Goal: Book appointment/travel/reservation

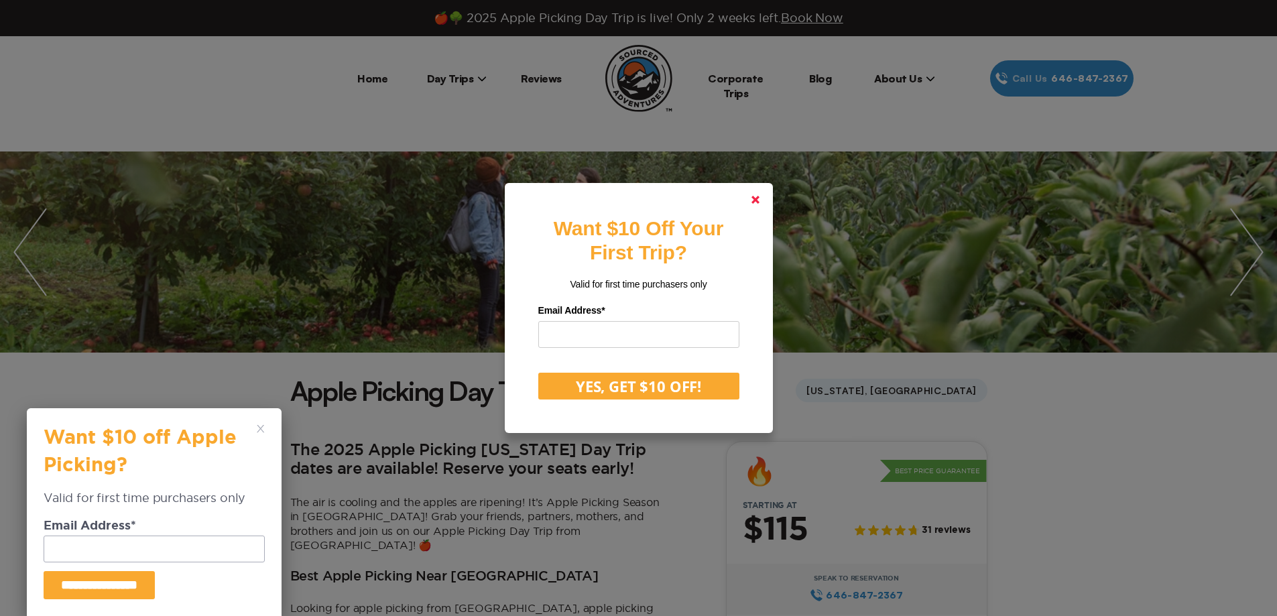
click at [760, 202] on polygon at bounding box center [756, 200] width 8 height 8
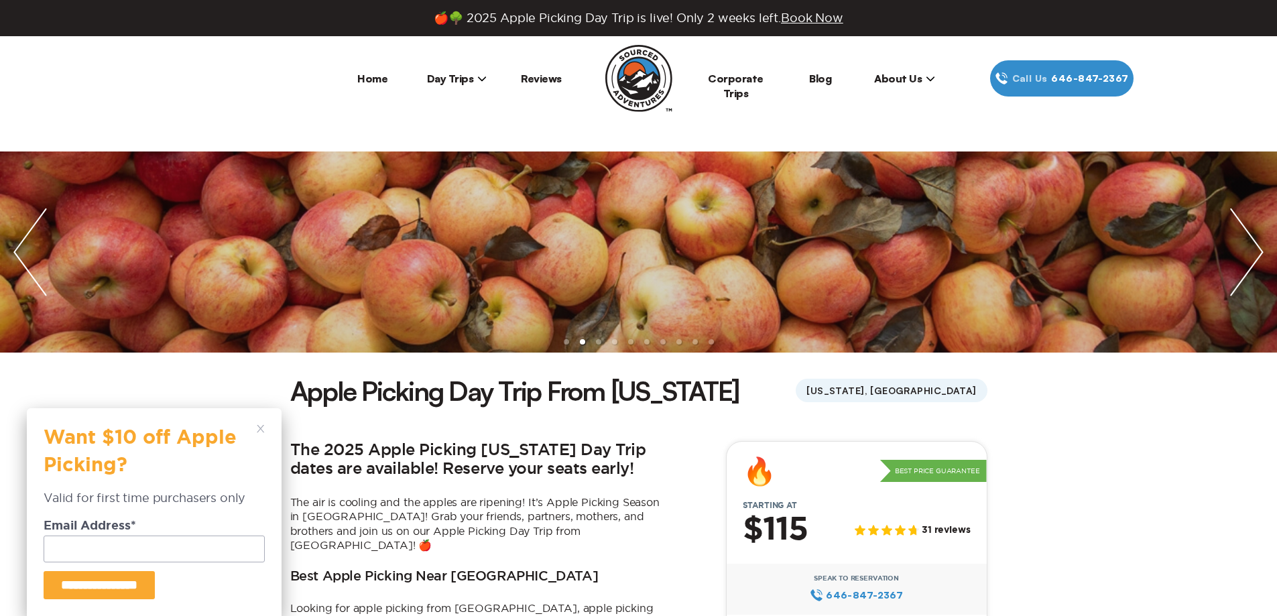
click at [256, 431] on div "**********" at bounding box center [154, 512] width 221 height 174
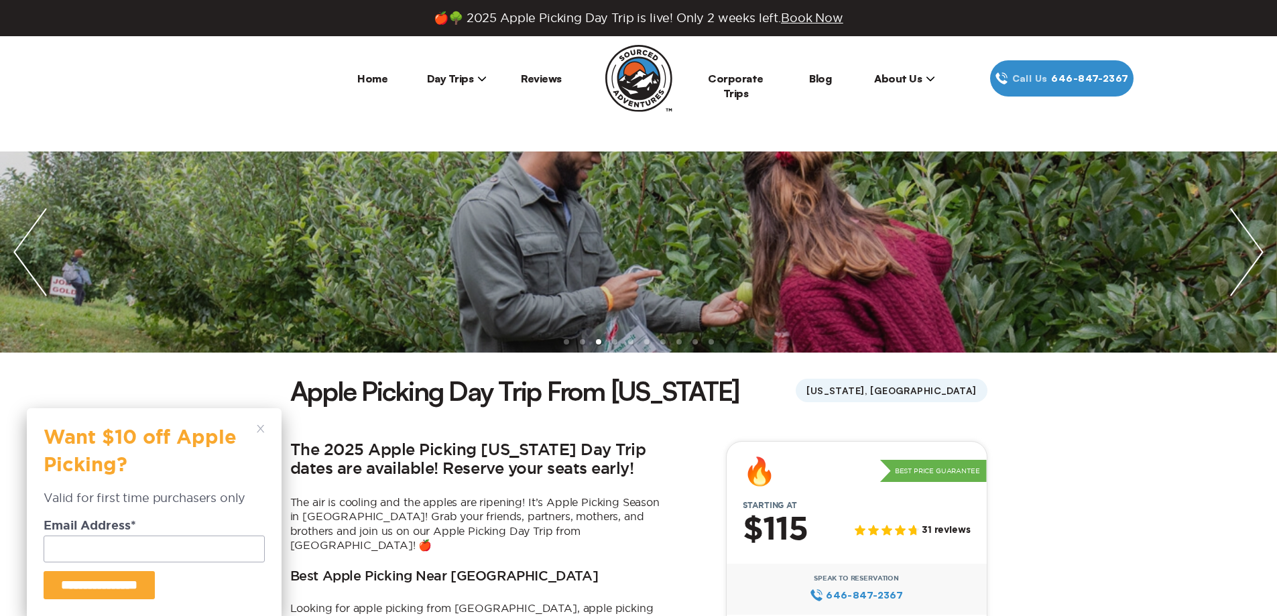
click at [262, 425] on icon at bounding box center [261, 429] width 8 height 8
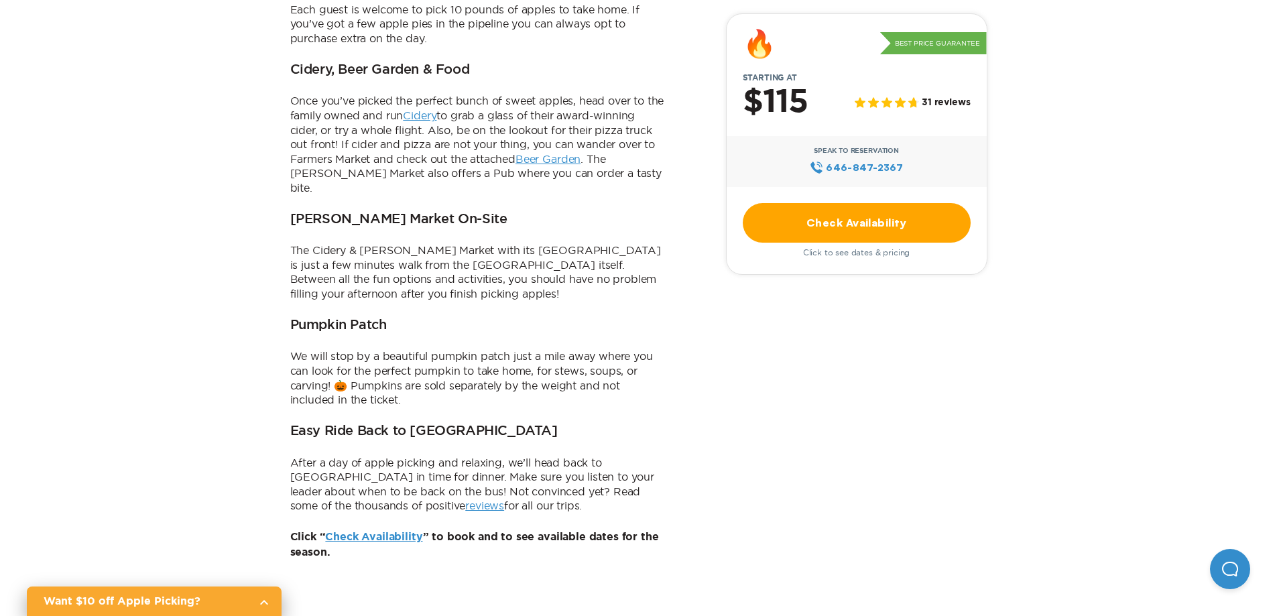
scroll to position [268, 0]
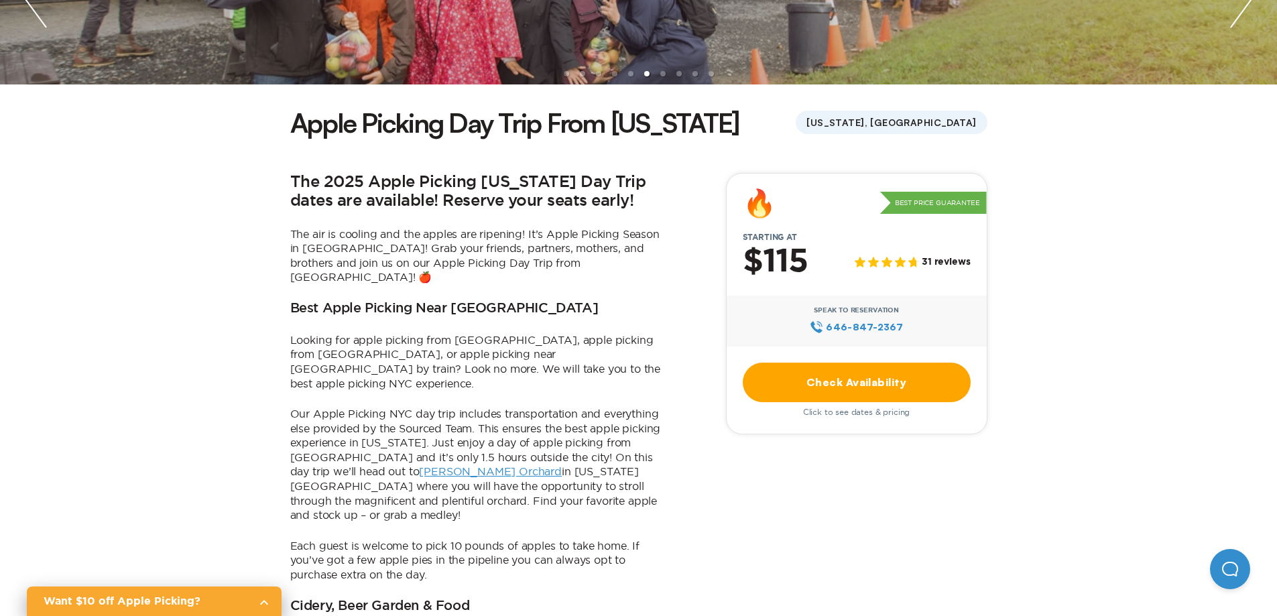
click at [862, 380] on link "Check Availability" at bounding box center [857, 383] width 228 height 40
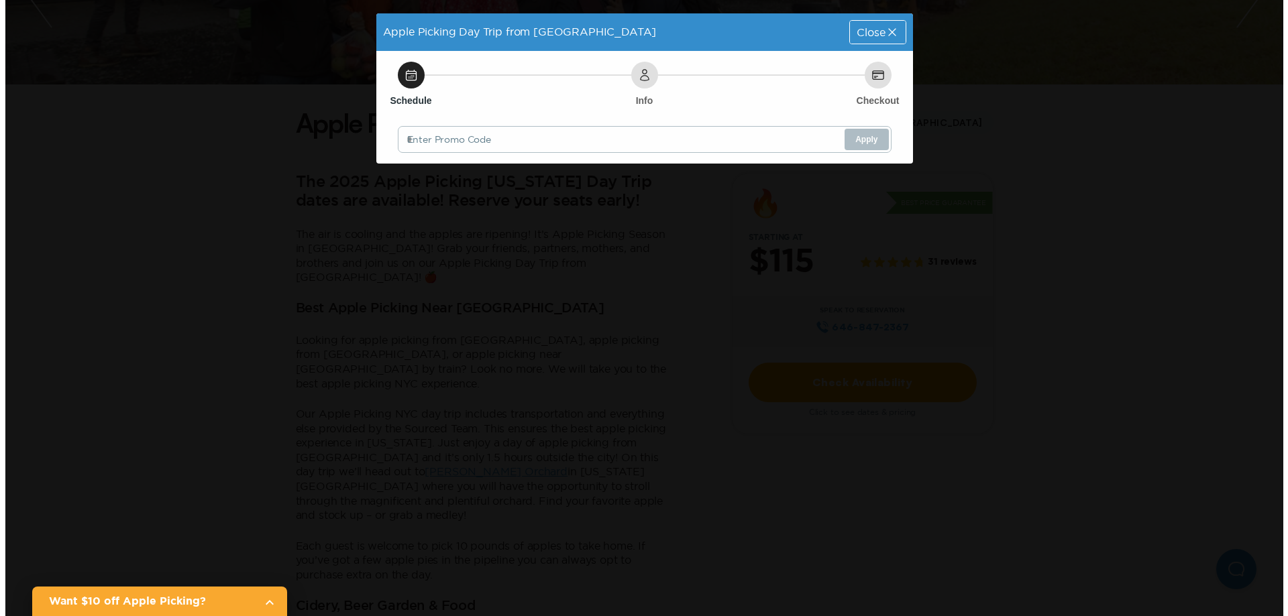
scroll to position [0, 0]
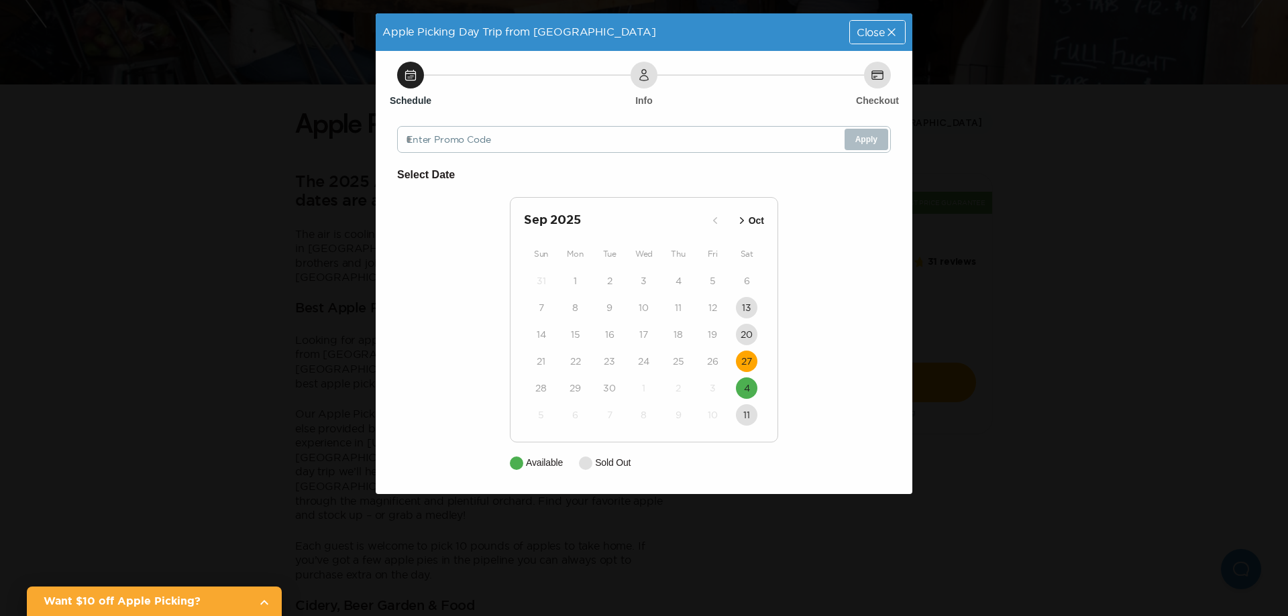
click at [749, 362] on time "27" at bounding box center [746, 361] width 11 height 13
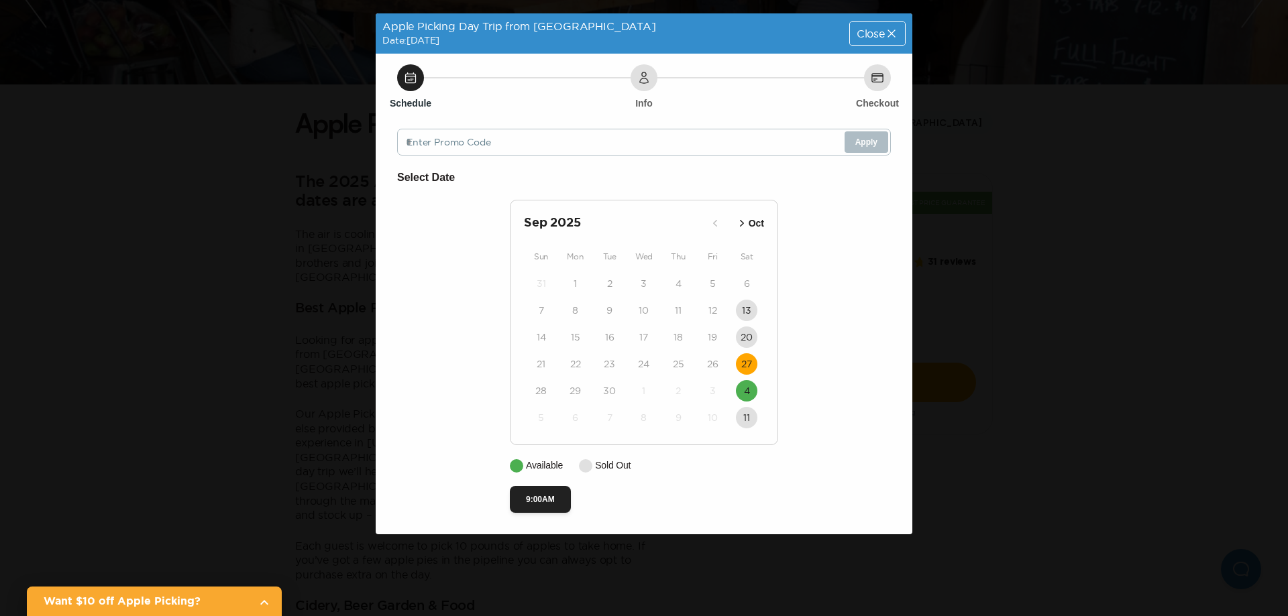
click at [758, 227] on p "Oct" at bounding box center [755, 224] width 15 height 14
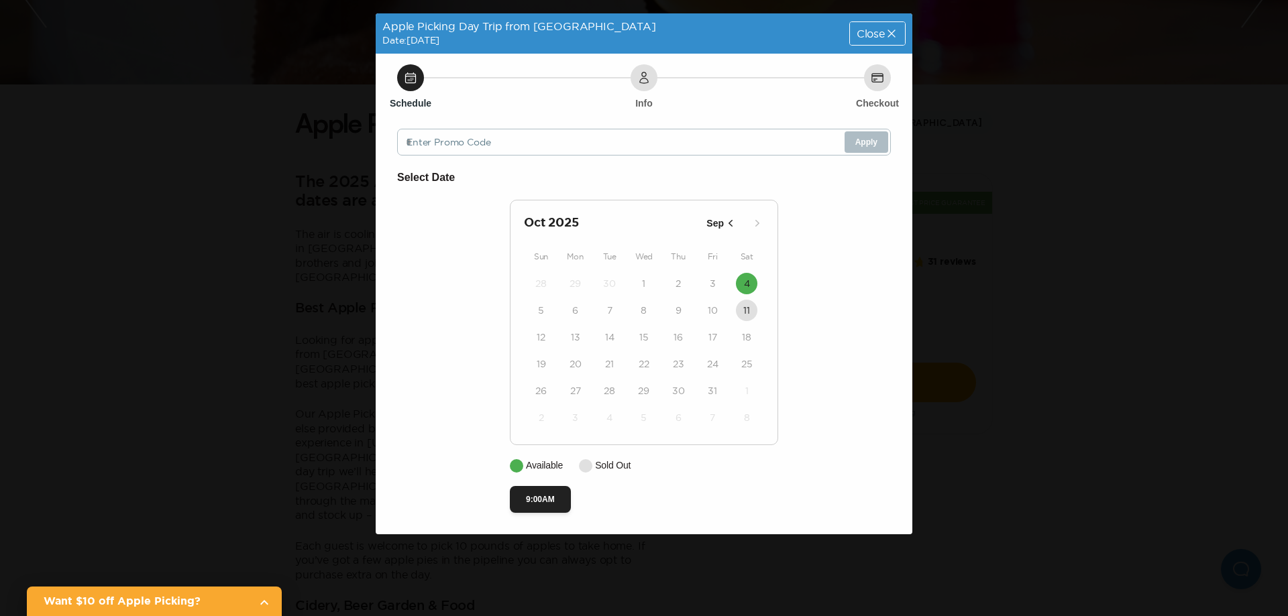
click at [883, 36] on span "Close" at bounding box center [870, 33] width 28 height 11
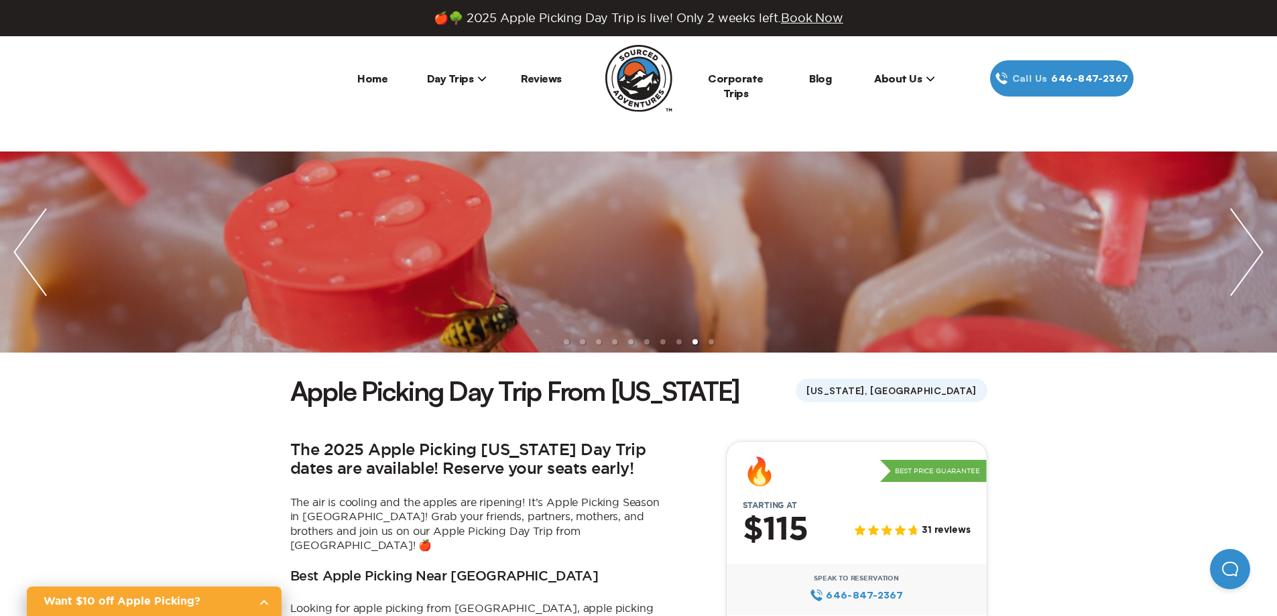
click at [1248, 247] on img "next slide / item" at bounding box center [1247, 252] width 60 height 201
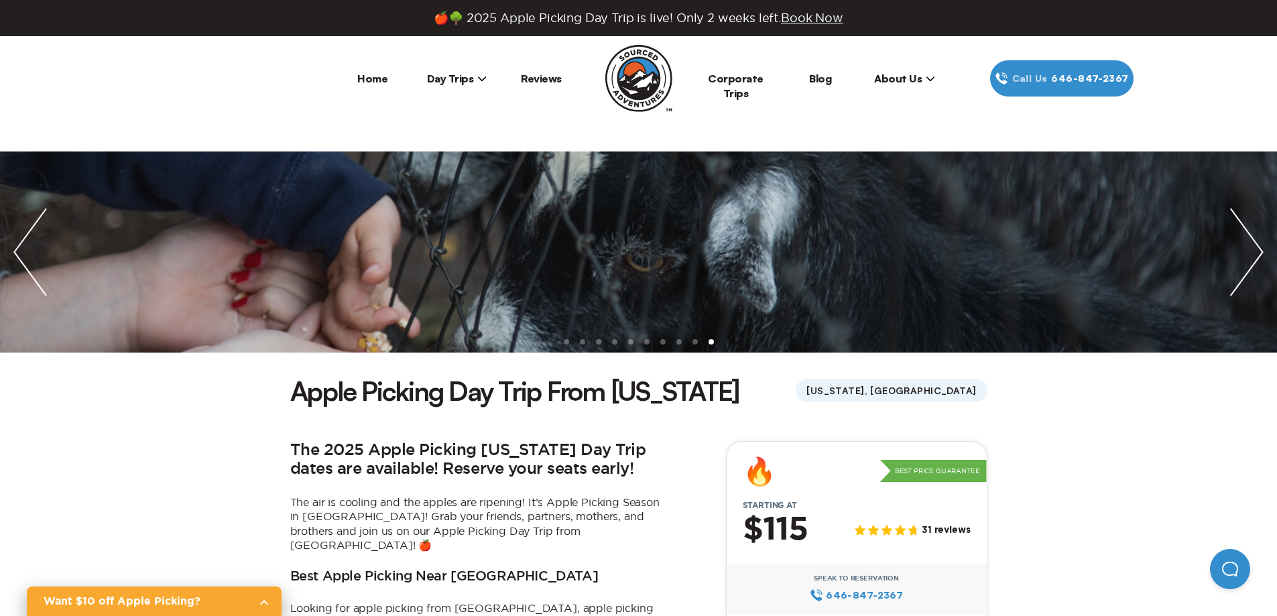
click at [1238, 243] on img "next slide / item" at bounding box center [1247, 252] width 60 height 201
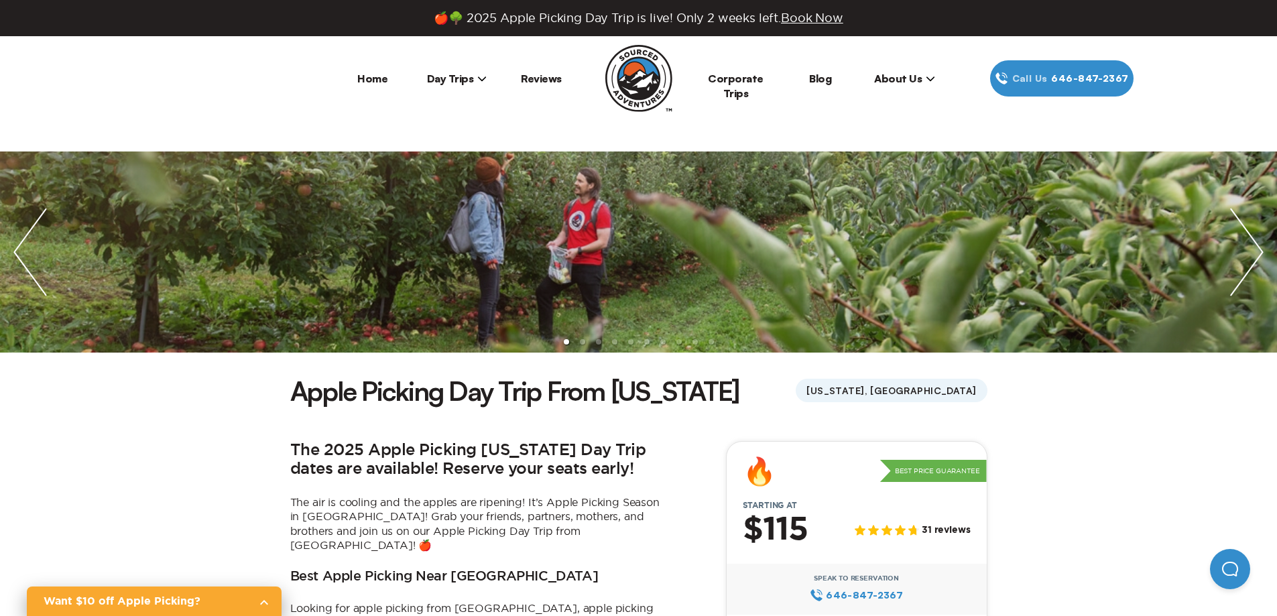
click at [1237, 243] on img "next slide / item" at bounding box center [1247, 252] width 60 height 201
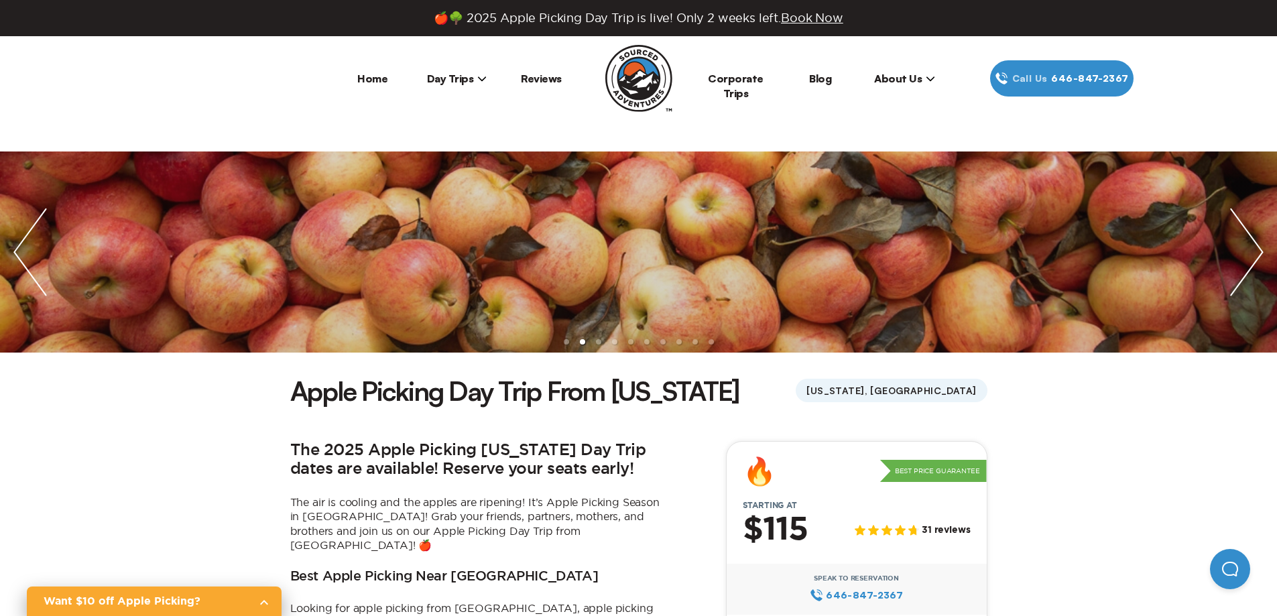
click at [1237, 239] on img "next slide / item" at bounding box center [1247, 252] width 60 height 201
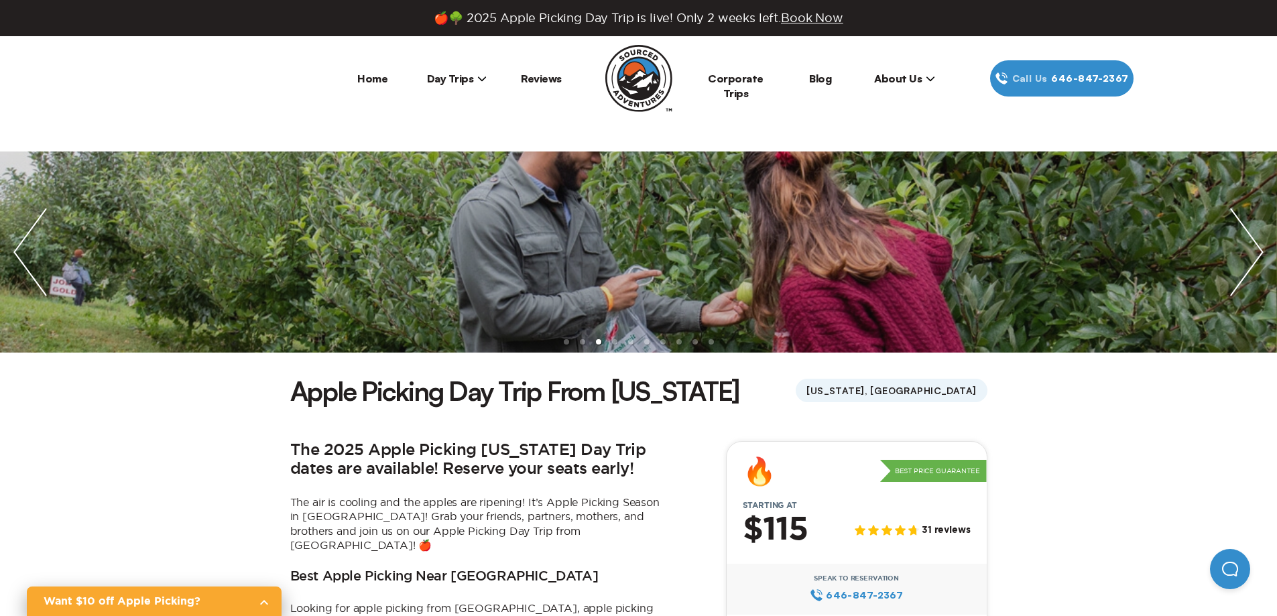
click at [1259, 252] on img "next slide / item" at bounding box center [1247, 252] width 60 height 201
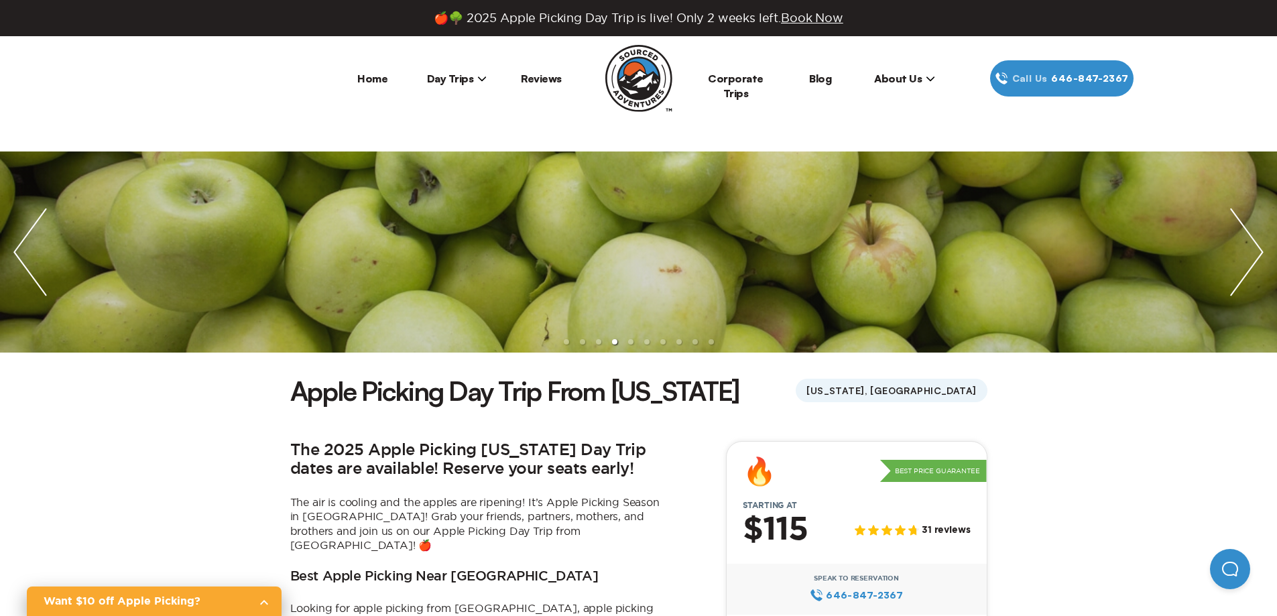
click at [1253, 247] on img "next slide / item" at bounding box center [1247, 252] width 60 height 201
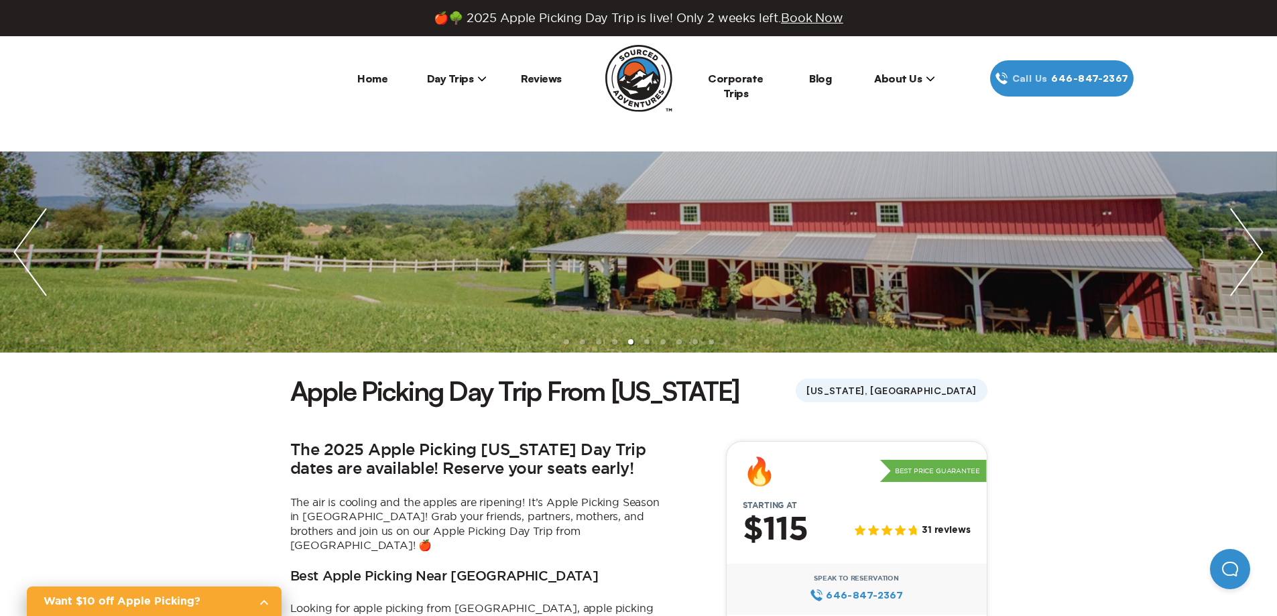
click at [1253, 247] on img "next slide / item" at bounding box center [1247, 252] width 60 height 201
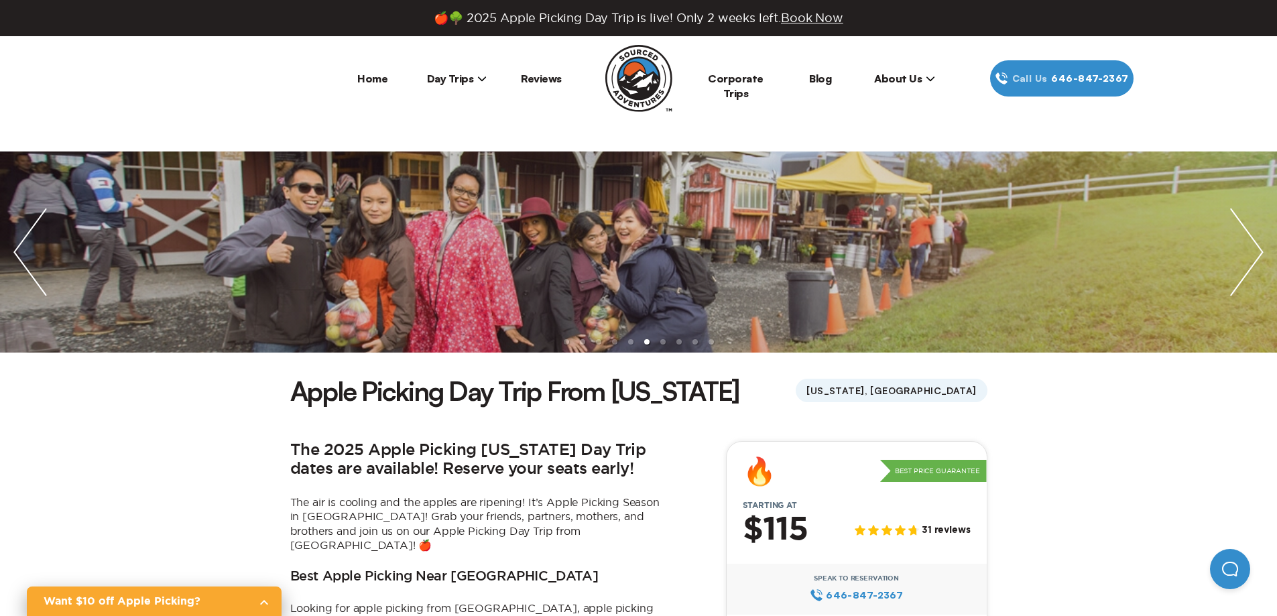
click at [1253, 247] on img "next slide / item" at bounding box center [1247, 252] width 60 height 201
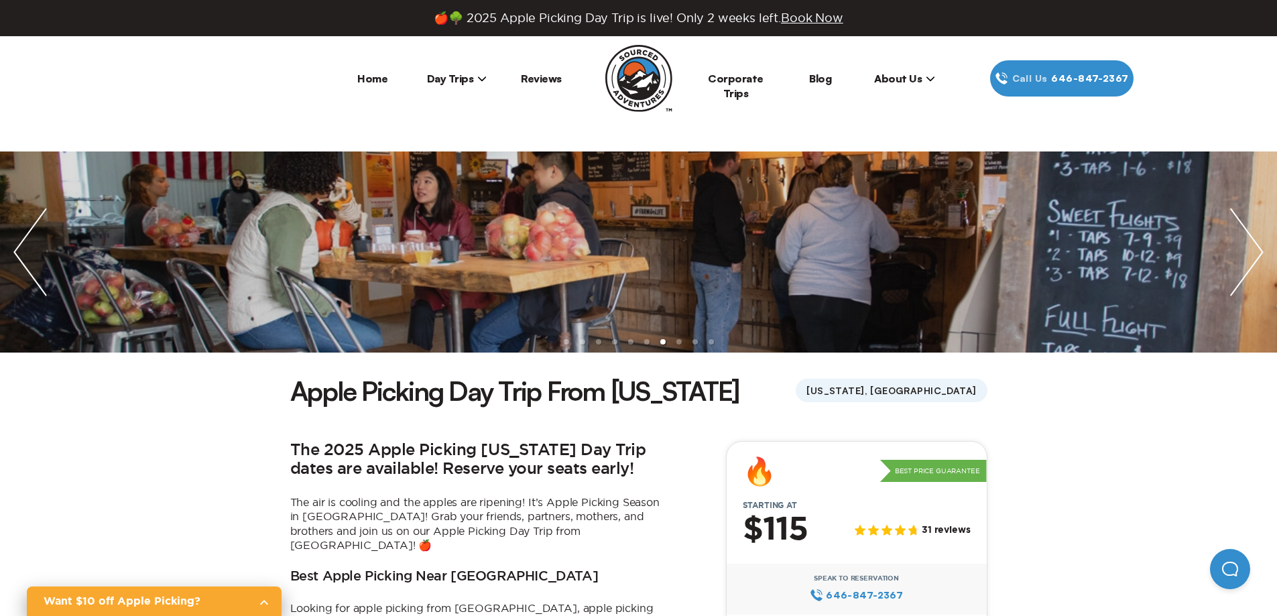
click at [1253, 247] on img "next slide / item" at bounding box center [1247, 252] width 60 height 201
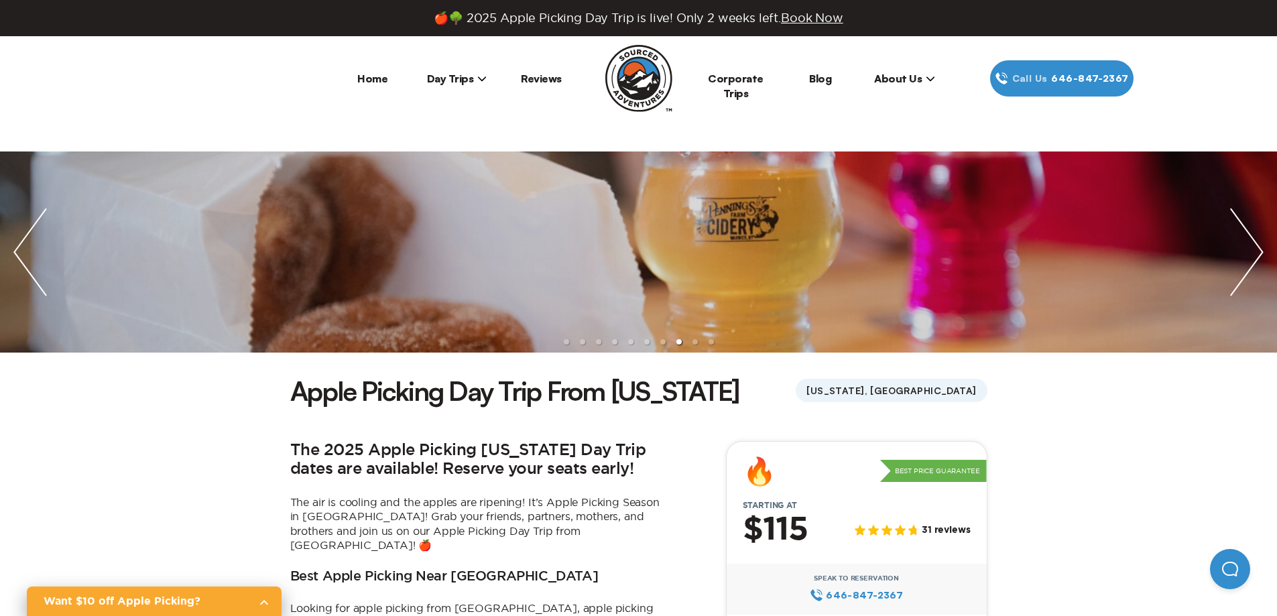
click at [1253, 247] on img "next slide / item" at bounding box center [1247, 252] width 60 height 201
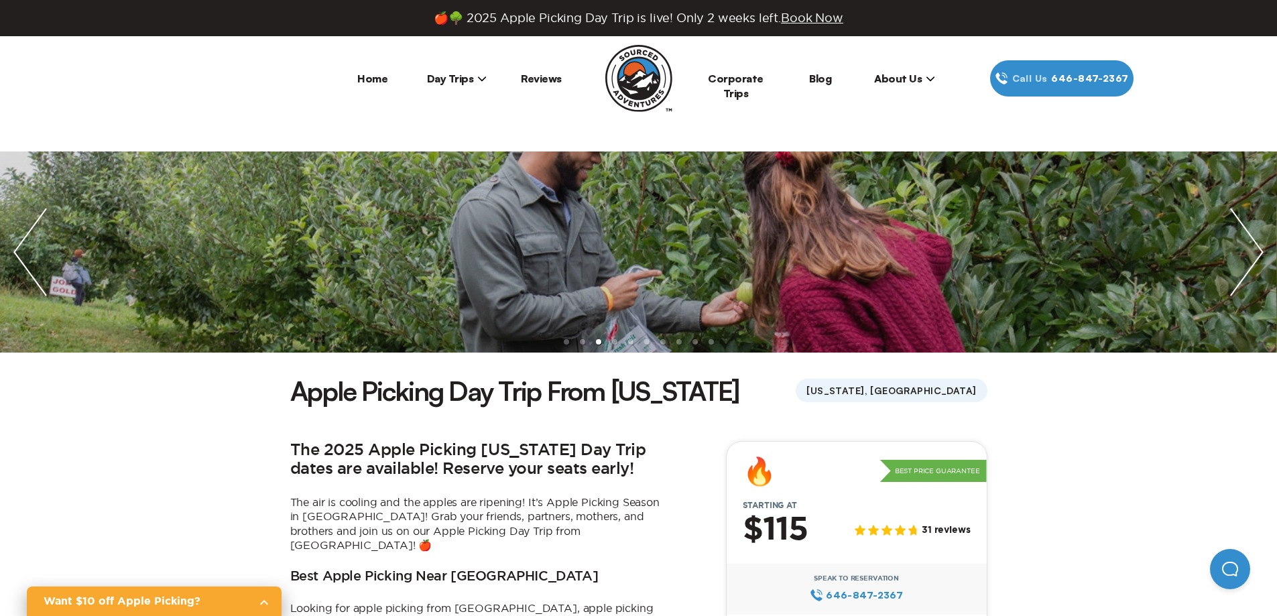
click at [448, 86] on li "Day Trips [US_STATE][GEOGRAPHIC_DATA] [GEOGRAPHIC_DATA] [GEOGRAPHIC_DATA]" at bounding box center [457, 78] width 84 height 36
click at [449, 81] on span "Day Trips" at bounding box center [457, 78] width 60 height 13
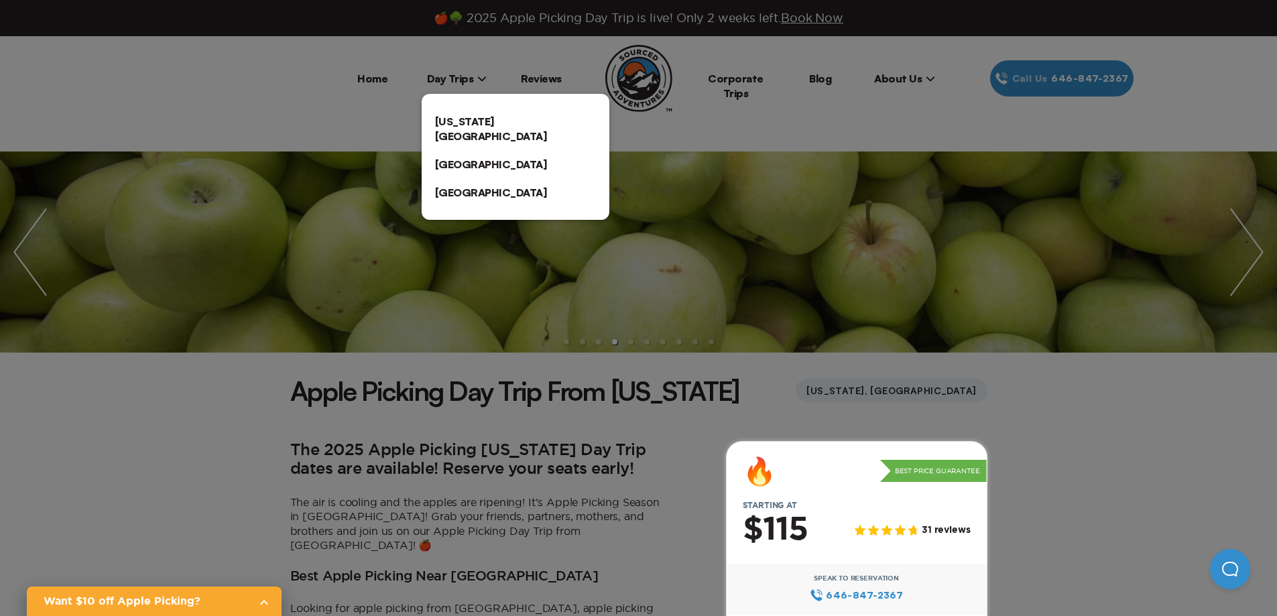
click at [497, 125] on link "[US_STATE][GEOGRAPHIC_DATA]" at bounding box center [516, 128] width 188 height 43
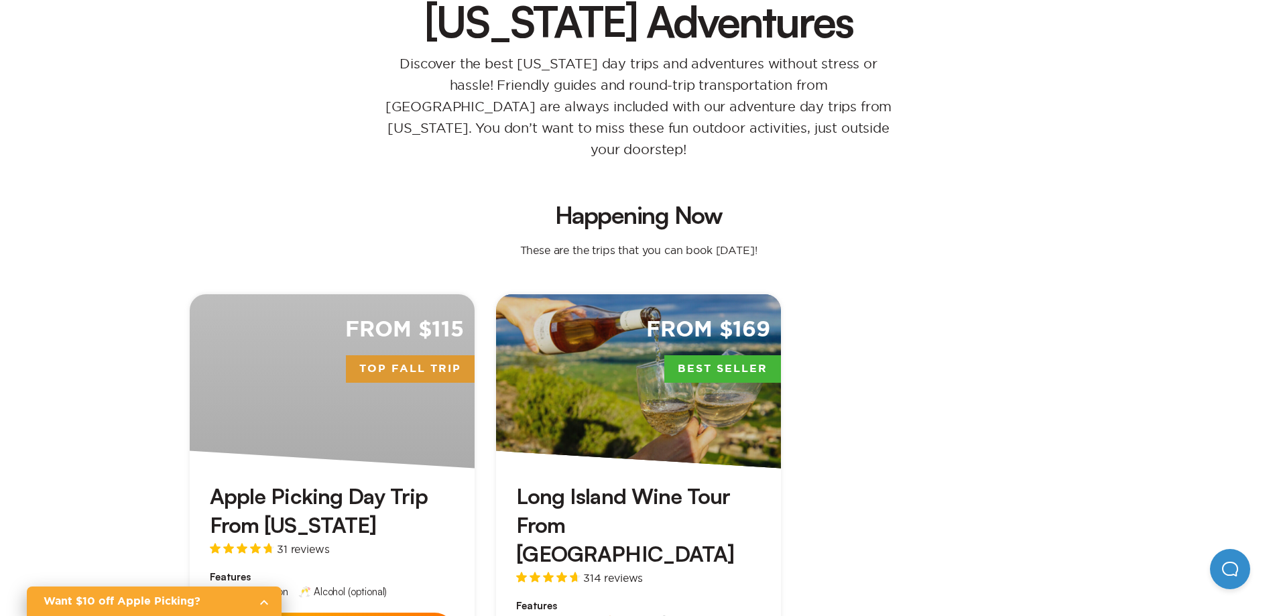
scroll to position [201, 0]
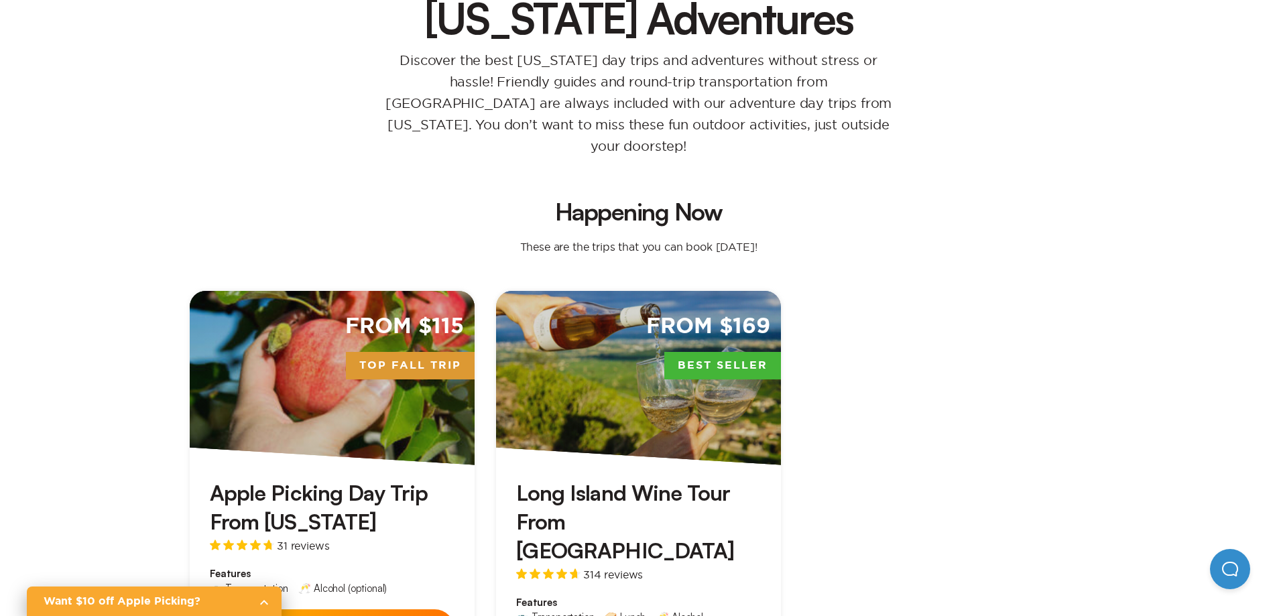
click at [585, 323] on div "From $169 Best Seller" at bounding box center [638, 378] width 285 height 174
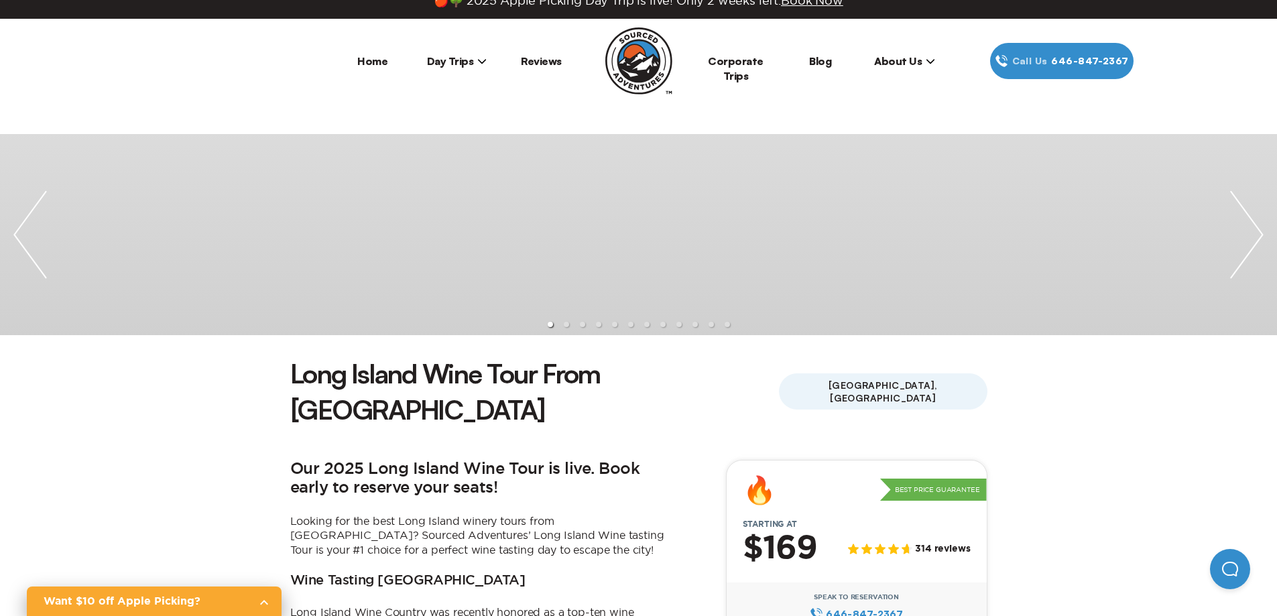
scroll to position [67, 0]
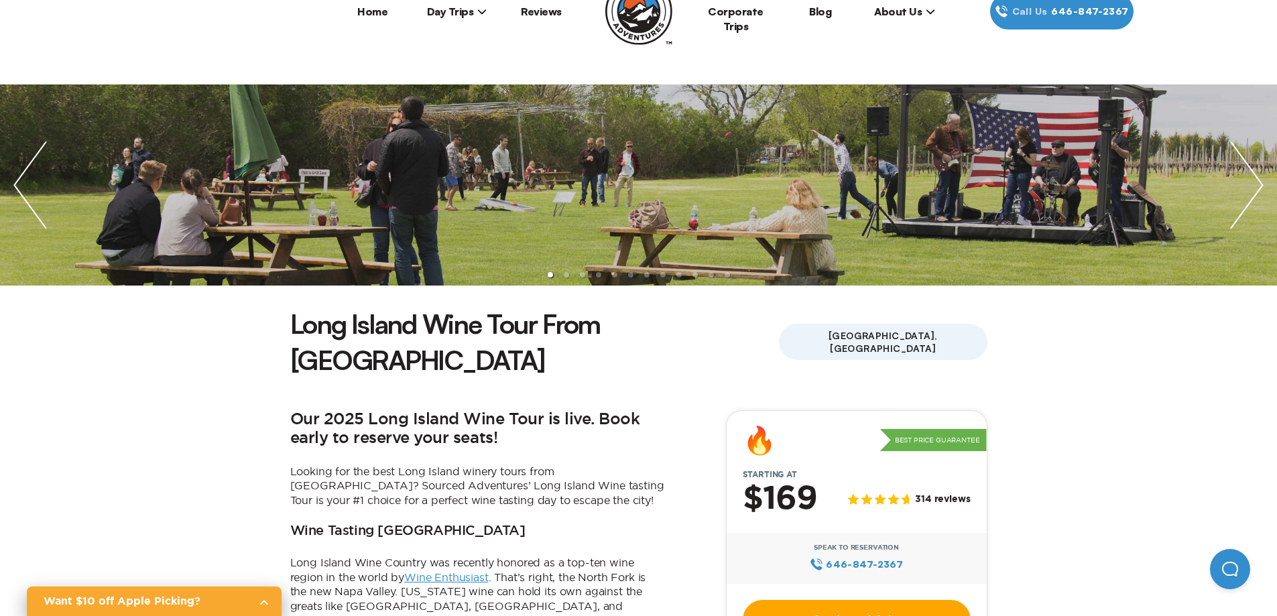
click at [887, 600] on link "Check Availability" at bounding box center [857, 620] width 228 height 40
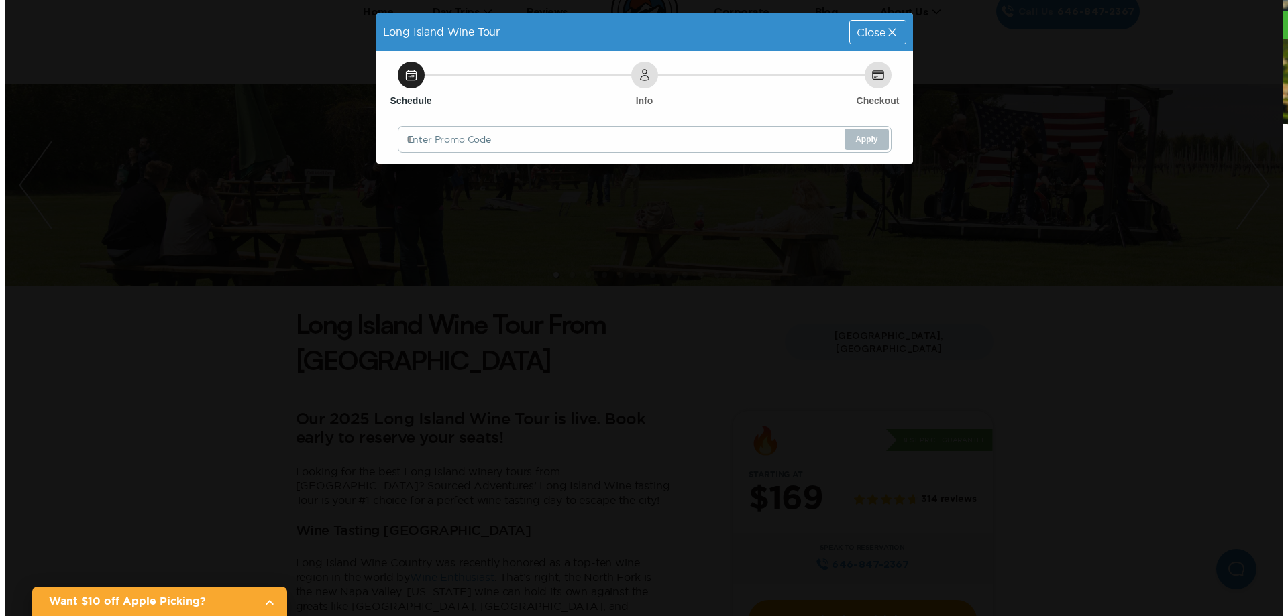
scroll to position [0, 0]
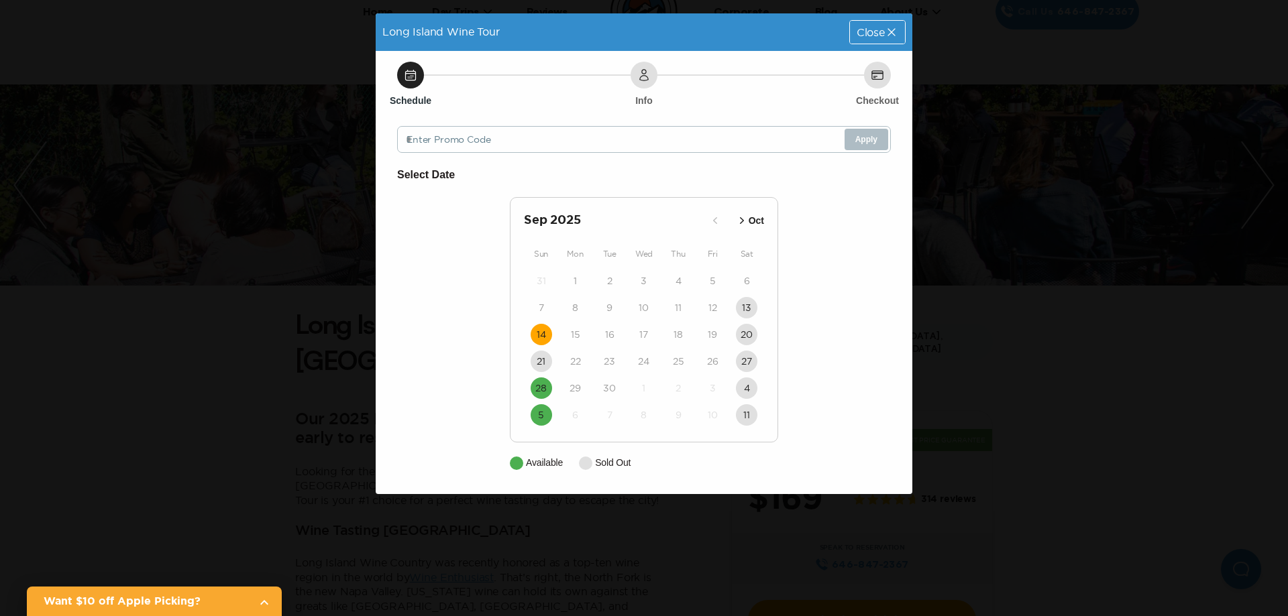
click at [543, 329] on time "14" at bounding box center [540, 334] width 9 height 13
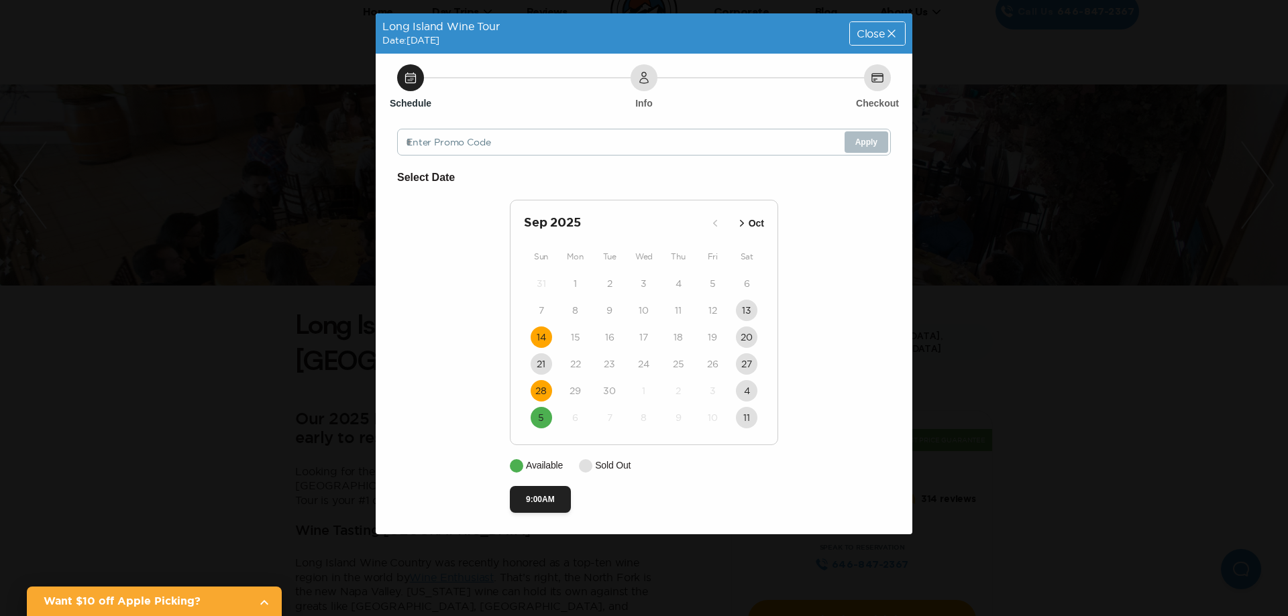
click at [545, 395] on time "28" at bounding box center [540, 390] width 11 height 13
click at [742, 219] on icon "button" at bounding box center [741, 223] width 13 height 13
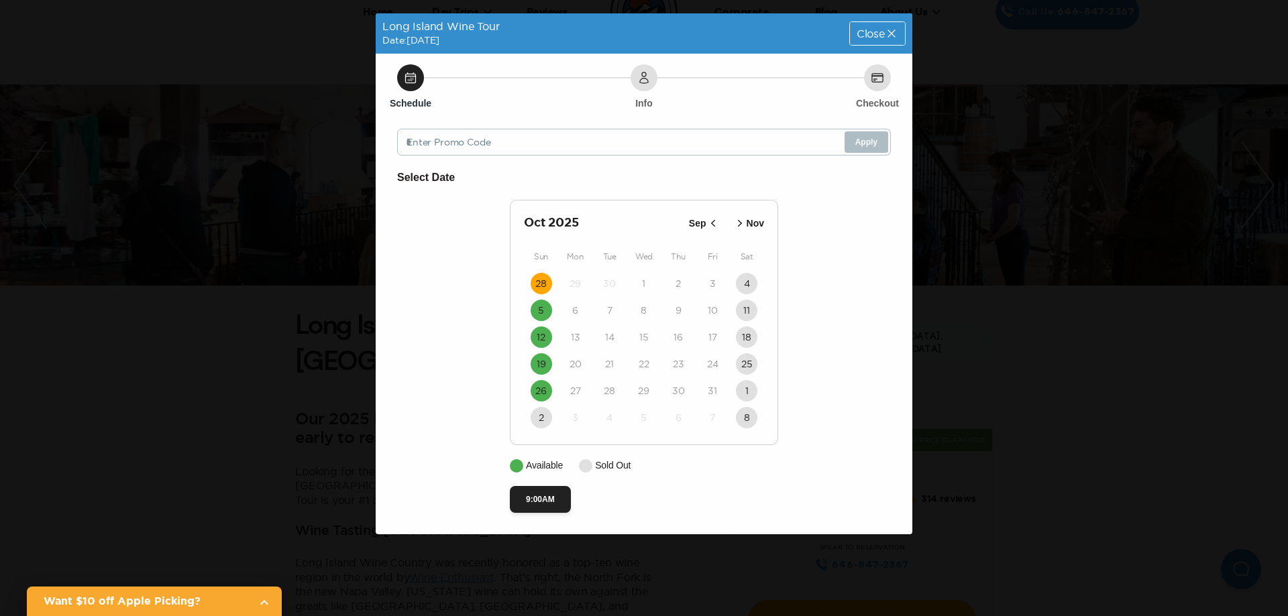
click at [736, 219] on icon "button" at bounding box center [739, 223] width 13 height 13
